Goal: Navigation & Orientation: Find specific page/section

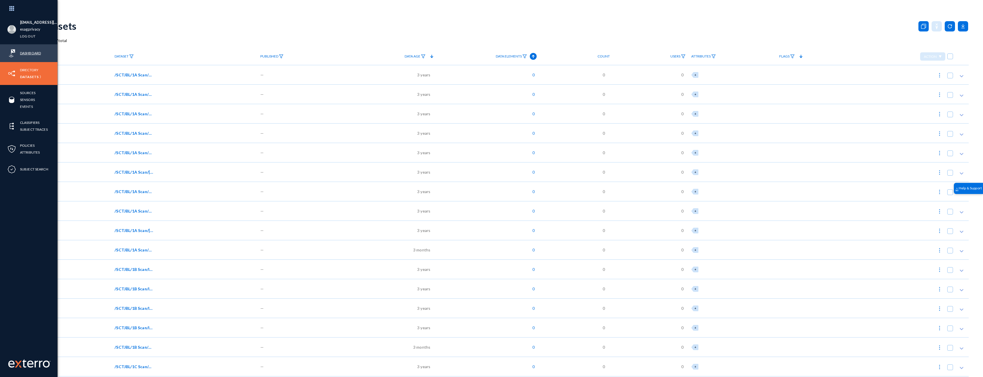
click at [24, 53] on link "Dashboard" at bounding box center [30, 53] width 21 height 7
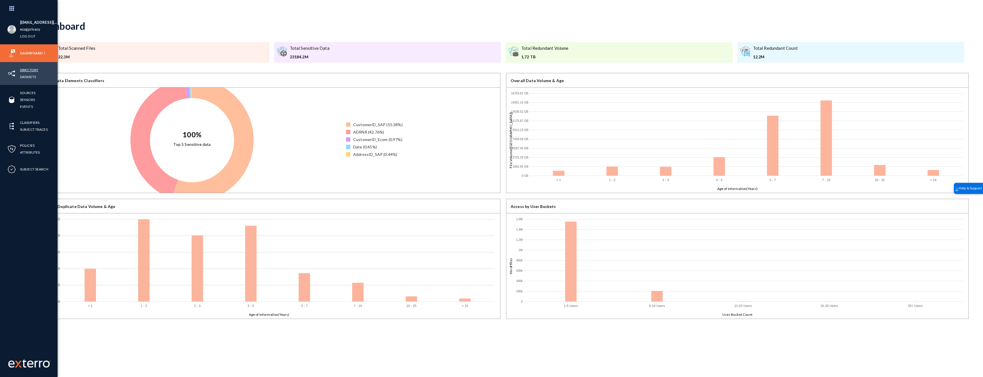
click at [23, 69] on link "Directory" at bounding box center [29, 70] width 18 height 7
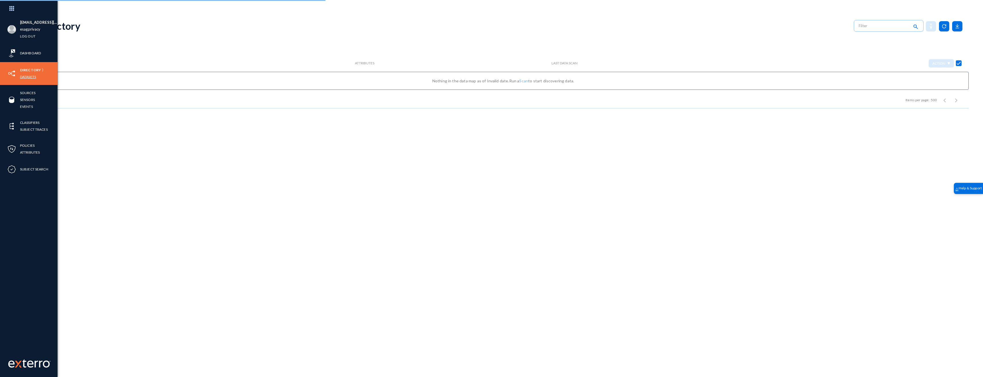
click at [27, 77] on link "Datasets" at bounding box center [28, 76] width 16 height 7
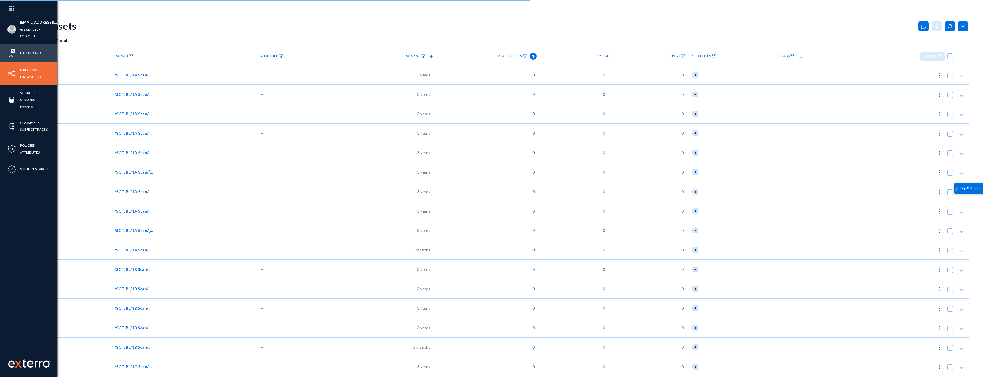
click at [30, 55] on link "Dashboard" at bounding box center [30, 53] width 21 height 7
